Goal: Find specific page/section: Find specific page/section

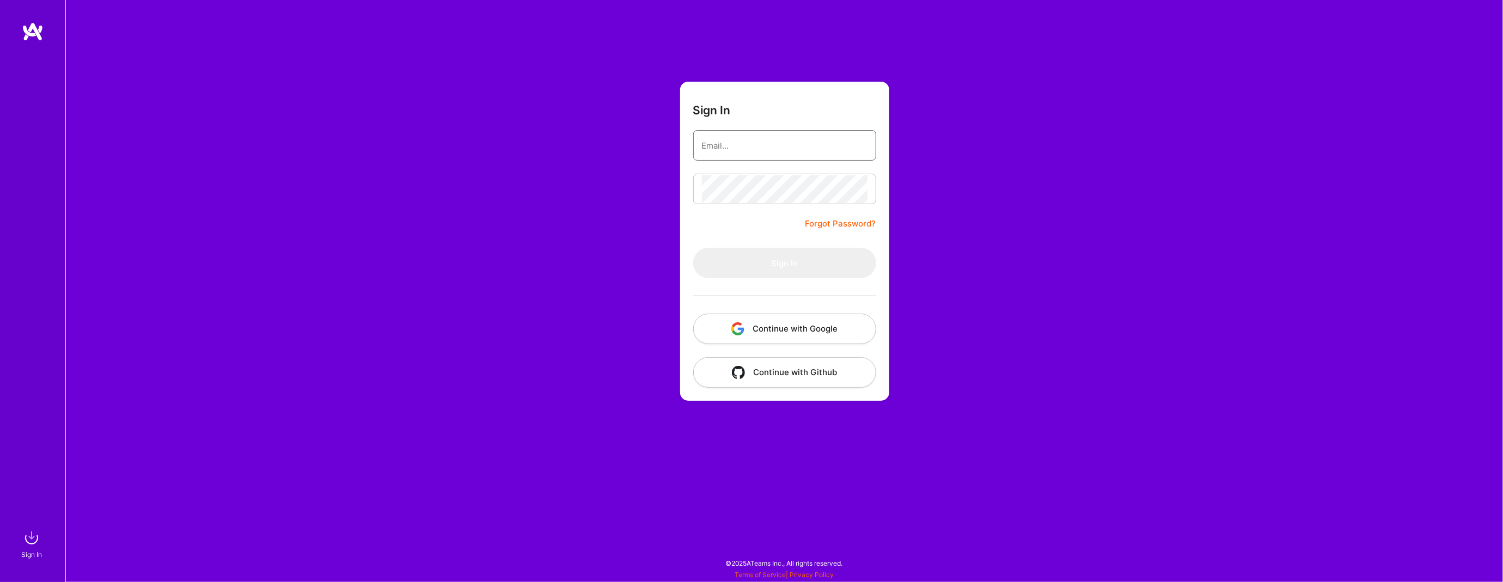
click at [808, 144] on input "email" at bounding box center [785, 146] width 166 height 28
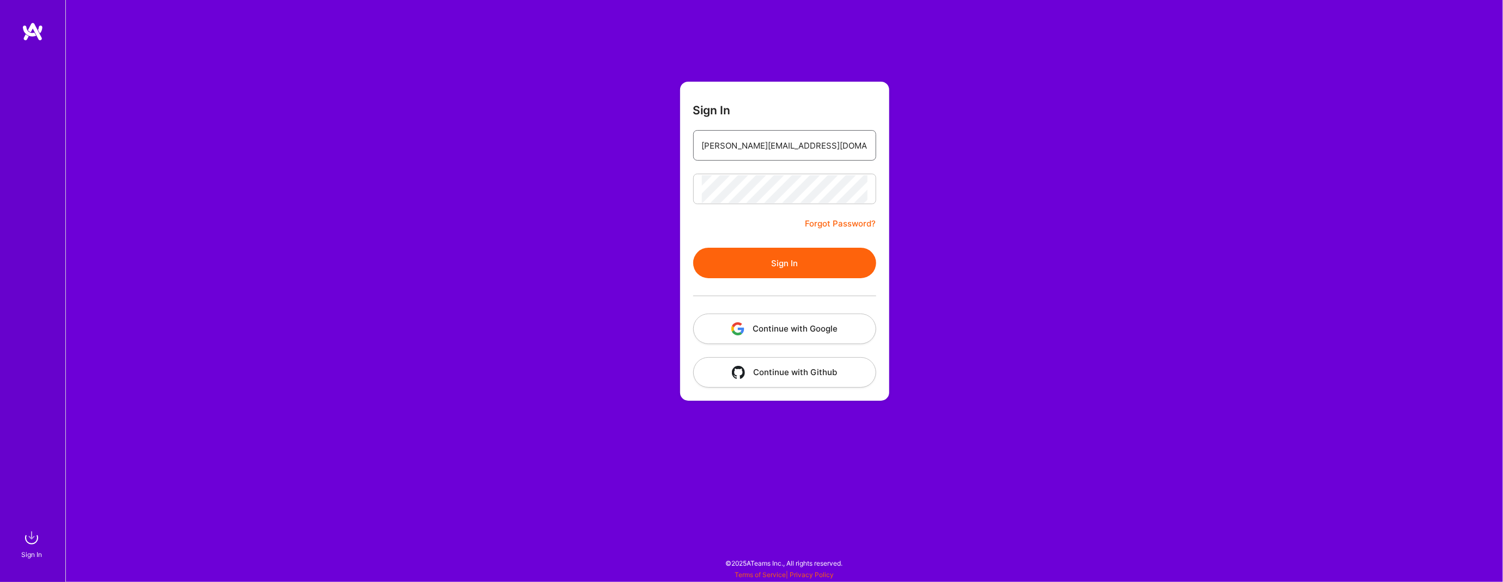
type input "[PERSON_NAME][EMAIL_ADDRESS][DOMAIN_NAME]"
click at [800, 265] on button "Sign In" at bounding box center [784, 263] width 183 height 30
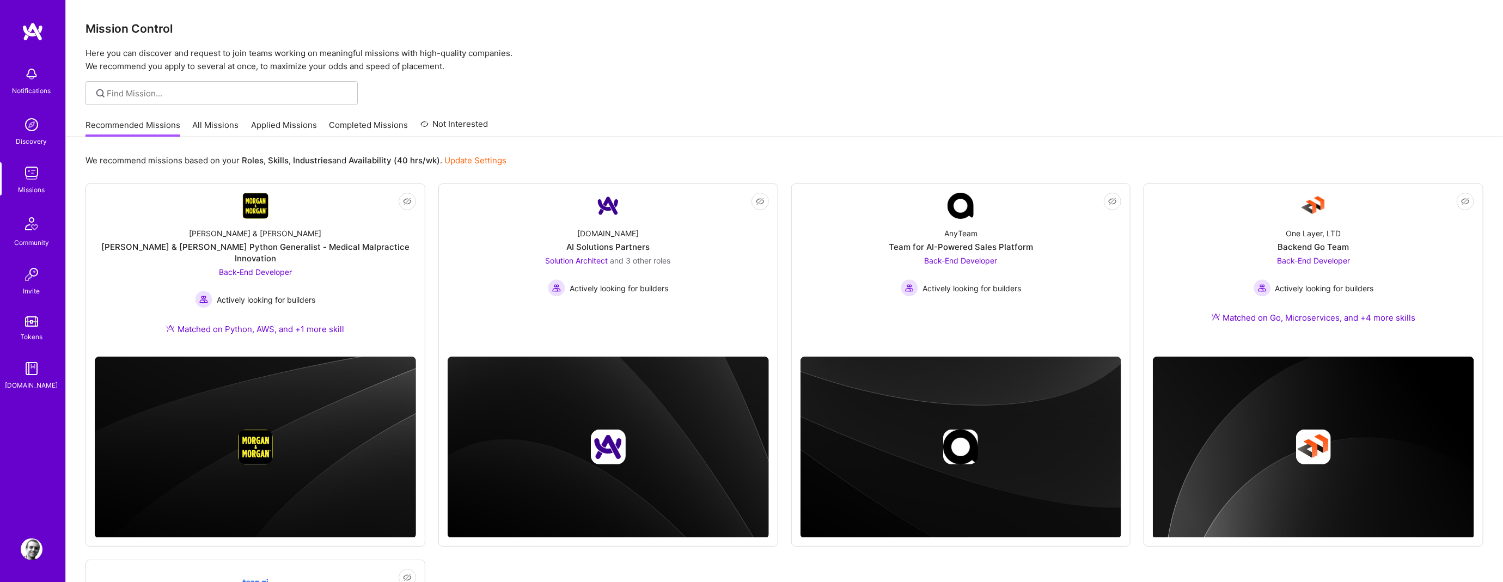
click at [205, 125] on link "All Missions" at bounding box center [216, 128] width 46 height 18
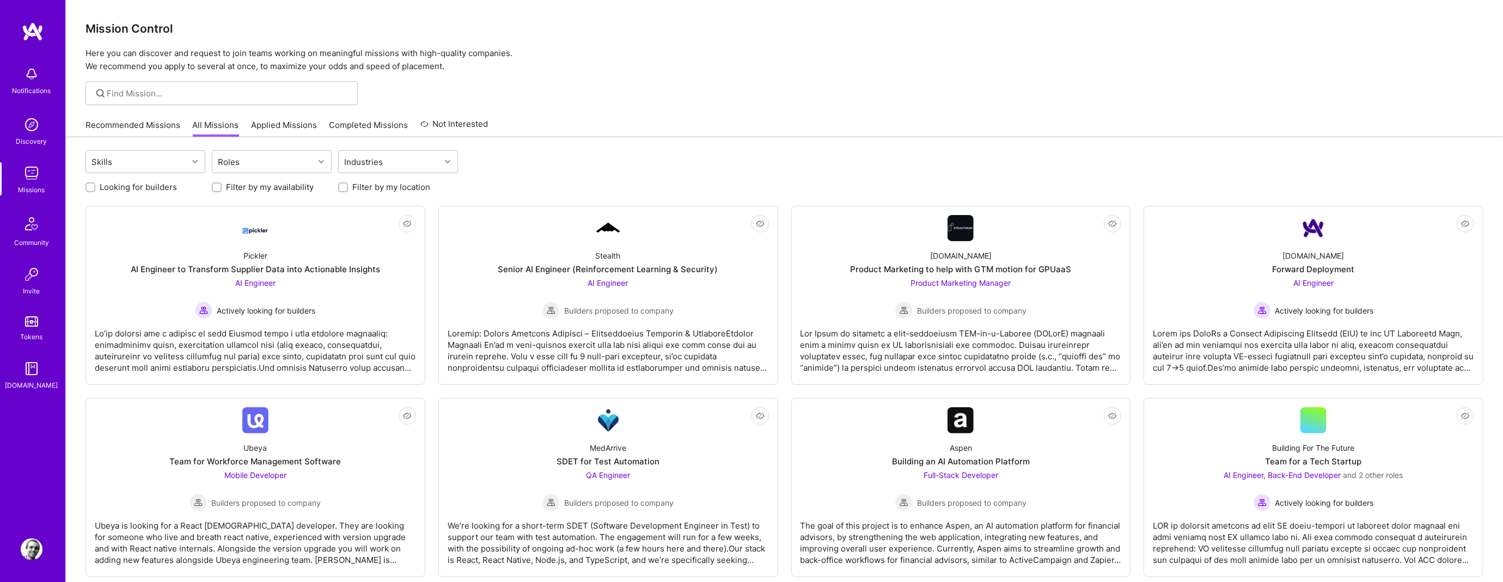
click at [88, 186] on input "Looking for builders" at bounding box center [92, 188] width 8 height 8
checkbox input "true"
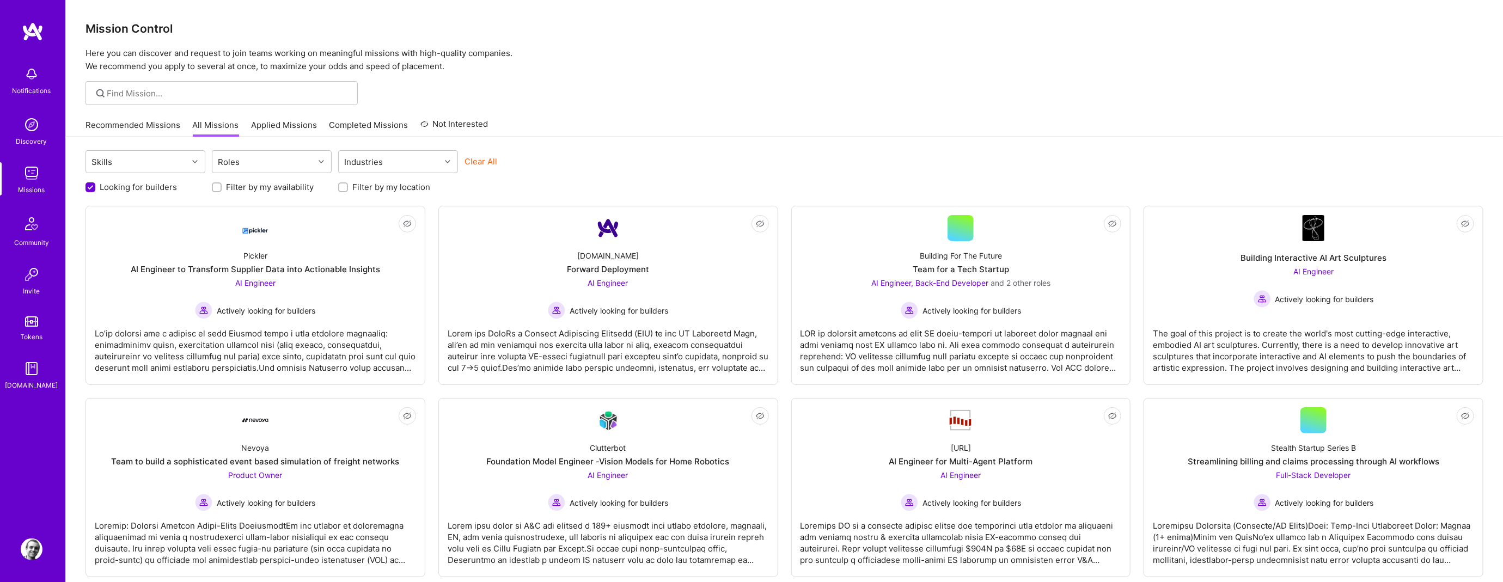
click at [343, 184] on input "Filter by my location" at bounding box center [344, 188] width 8 height 8
checkbox input "true"
